Goal: Task Accomplishment & Management: Use online tool/utility

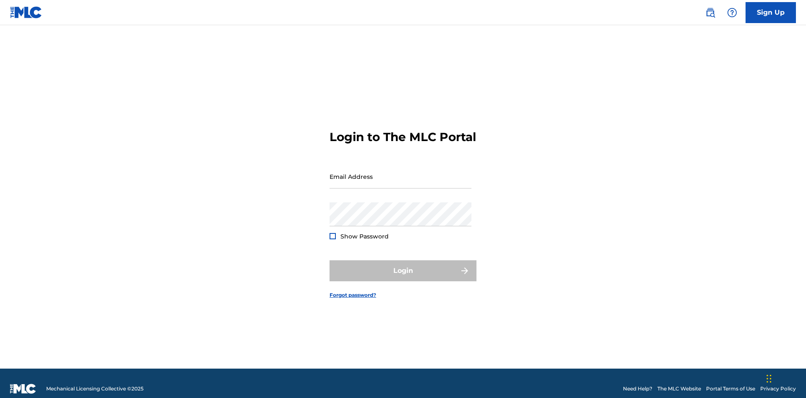
scroll to position [11, 0]
click at [401, 173] on input "Email Address" at bounding box center [401, 177] width 142 height 24
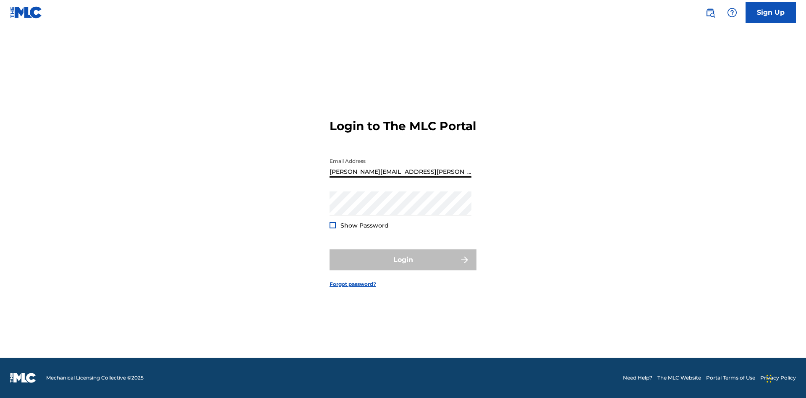
type input "[PERSON_NAME][EMAIL_ADDRESS][PERSON_NAME][DOMAIN_NAME]"
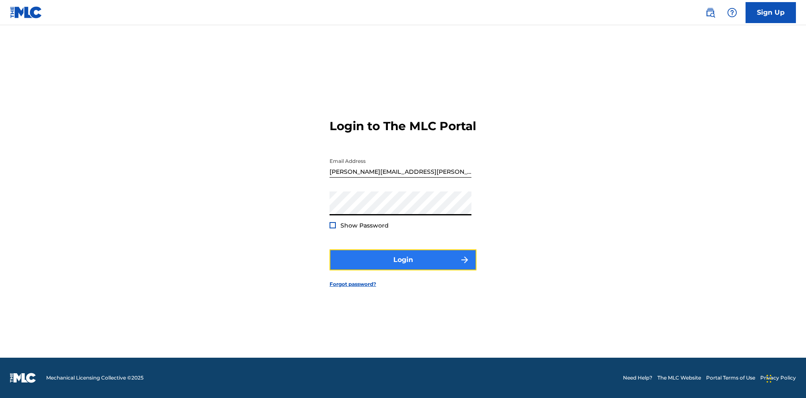
click at [403, 267] on button "Login" at bounding box center [403, 259] width 147 height 21
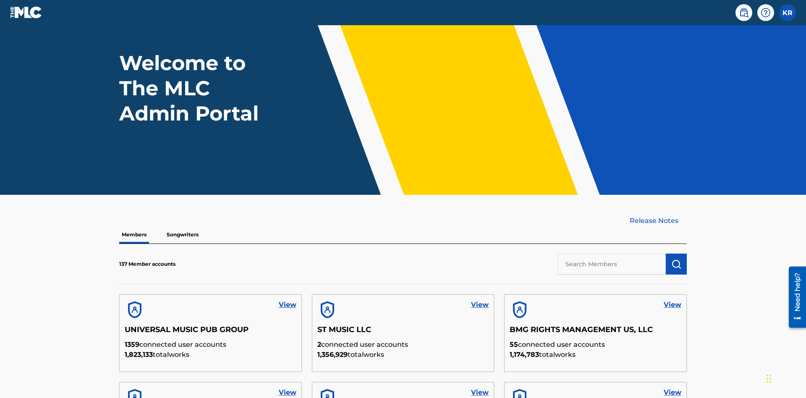
click at [612, 254] on input "text" at bounding box center [612, 264] width 108 height 21
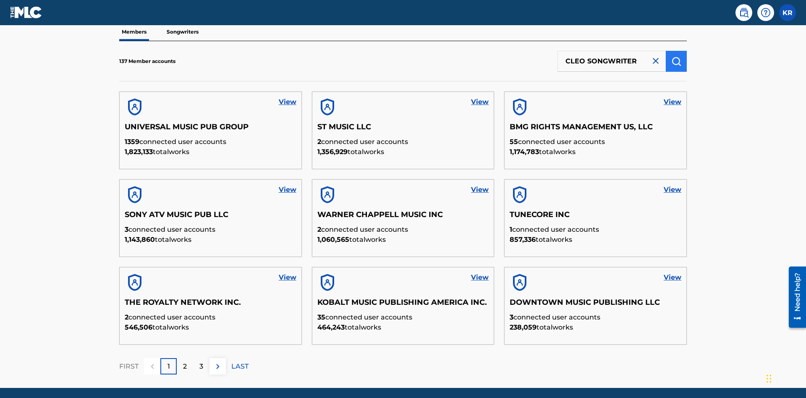
type input "CLEO SONGWRITER"
click at [676, 56] on img "submit" at bounding box center [676, 61] width 10 height 10
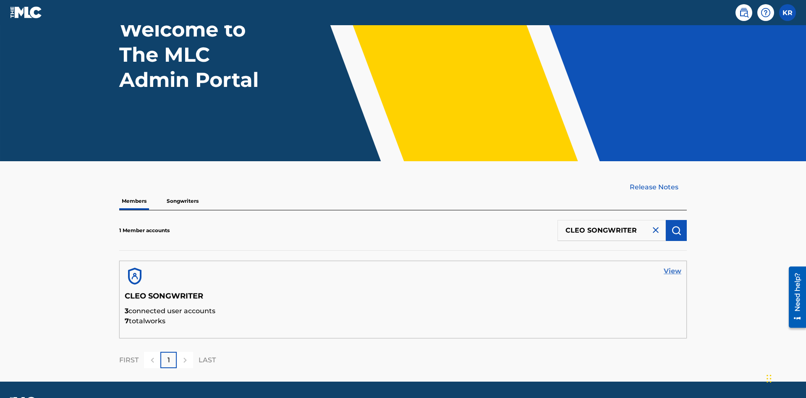
click at [673, 266] on link "View" at bounding box center [673, 271] width 18 height 10
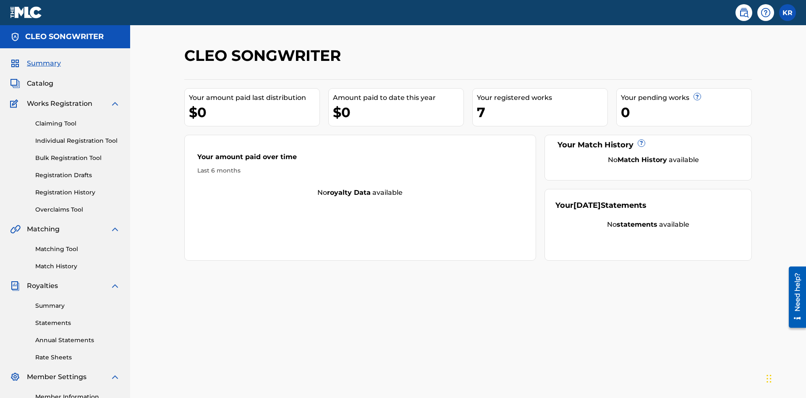
scroll to position [105, 0]
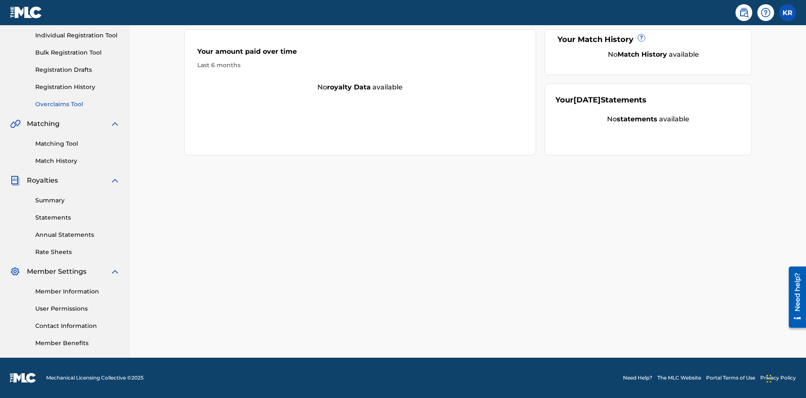
click at [78, 104] on link "Overclaims Tool" at bounding box center [77, 104] width 85 height 9
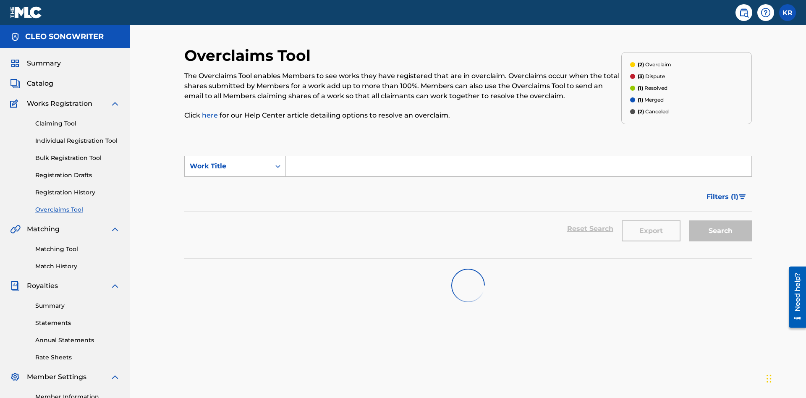
scroll to position [105, 0]
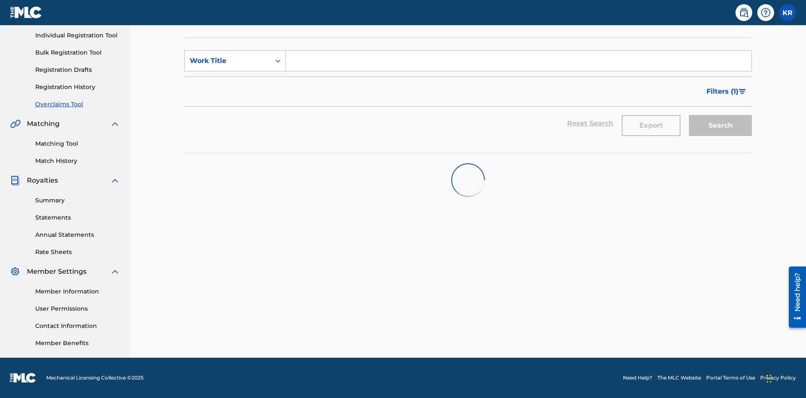
click at [228, 61] on div "Work Title" at bounding box center [228, 61] width 76 height 10
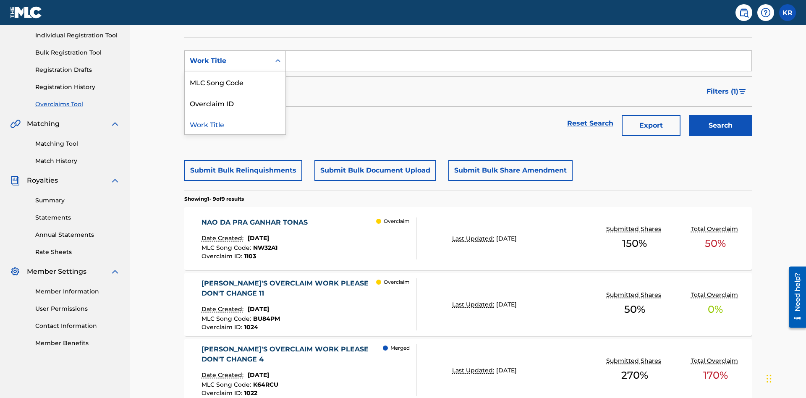
click at [235, 82] on div "MLC Song Code" at bounding box center [235, 81] width 101 height 21
click at [519, 60] on input "Search Form" at bounding box center [519, 61] width 466 height 20
type input "NW32A1"
